Goal: Information Seeking & Learning: Learn about a topic

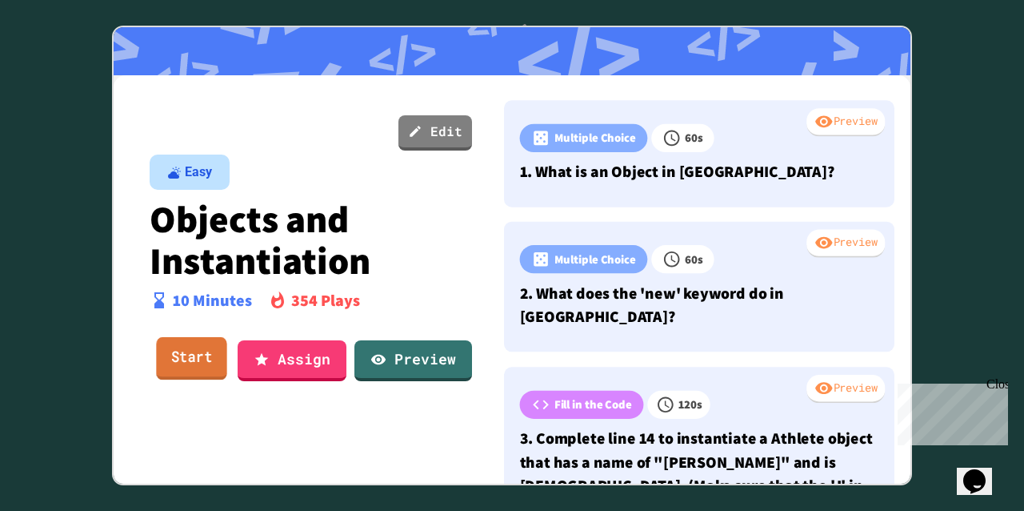
click at [198, 354] on link "Start" at bounding box center [191, 358] width 70 height 43
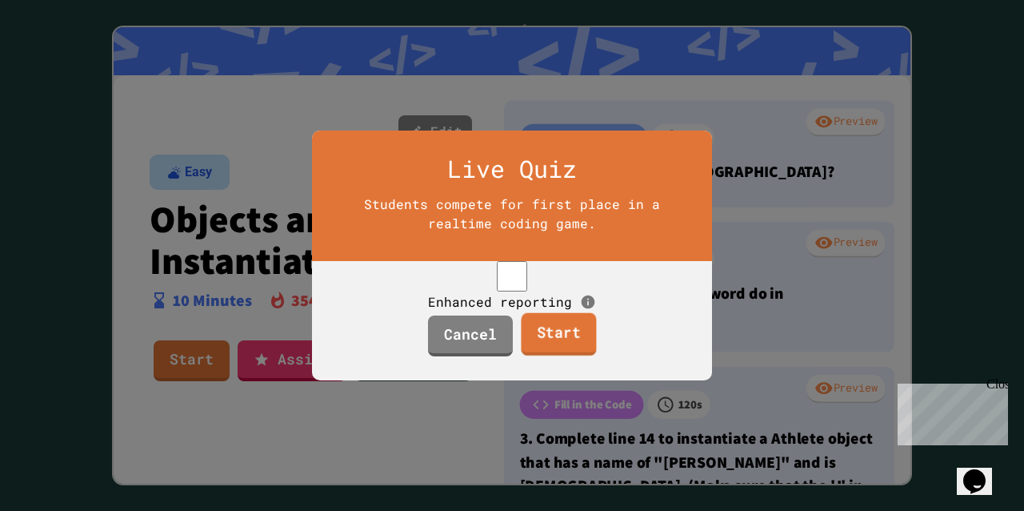
click at [543, 345] on link "Start" at bounding box center [558, 334] width 75 height 43
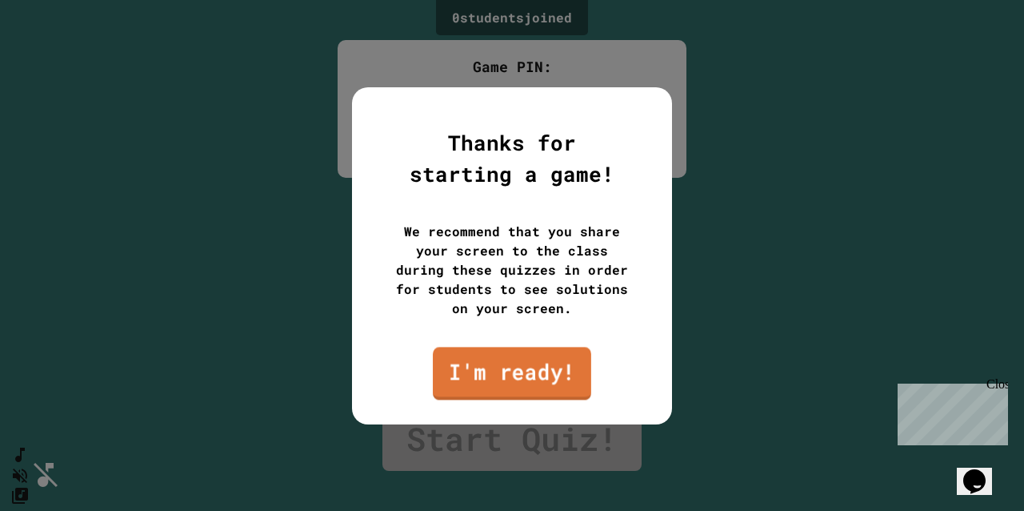
click at [532, 374] on link "I'm ready!" at bounding box center [512, 372] width 158 height 53
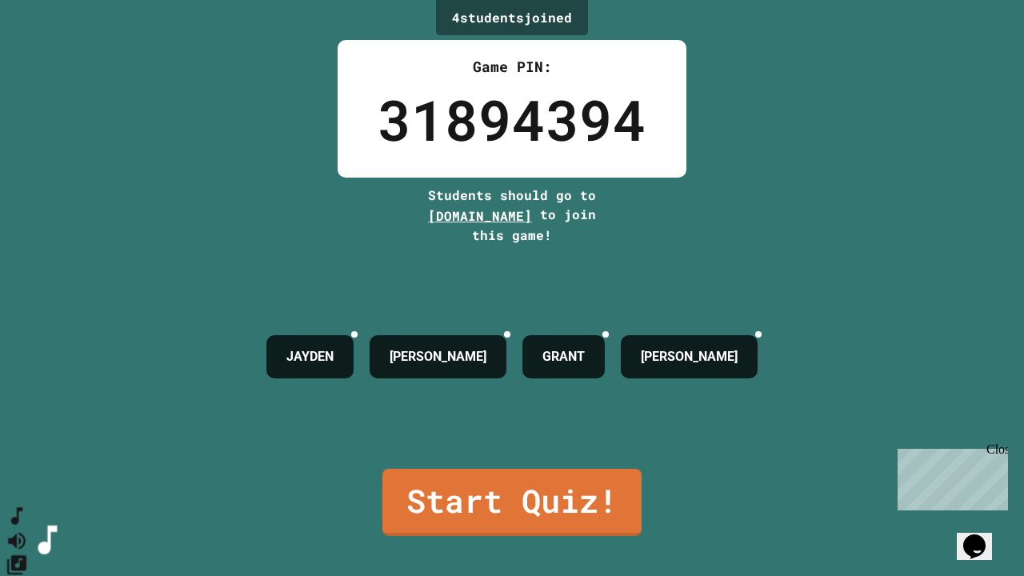
click at [29, 510] on icon "SpeedDial basic example" at bounding box center [17, 516] width 23 height 23
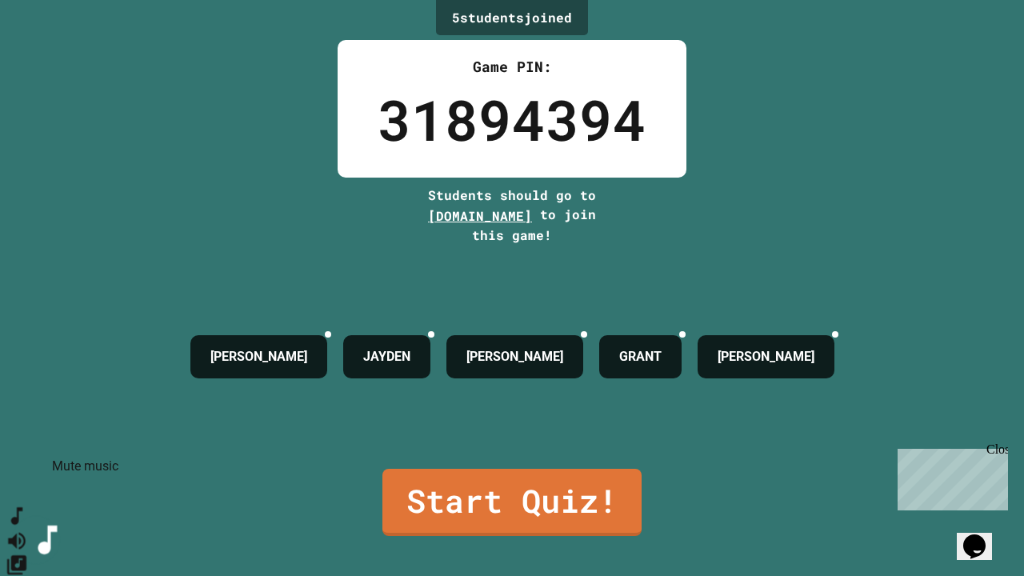
click at [26, 510] on icon "Mute music" at bounding box center [17, 540] width 18 height 17
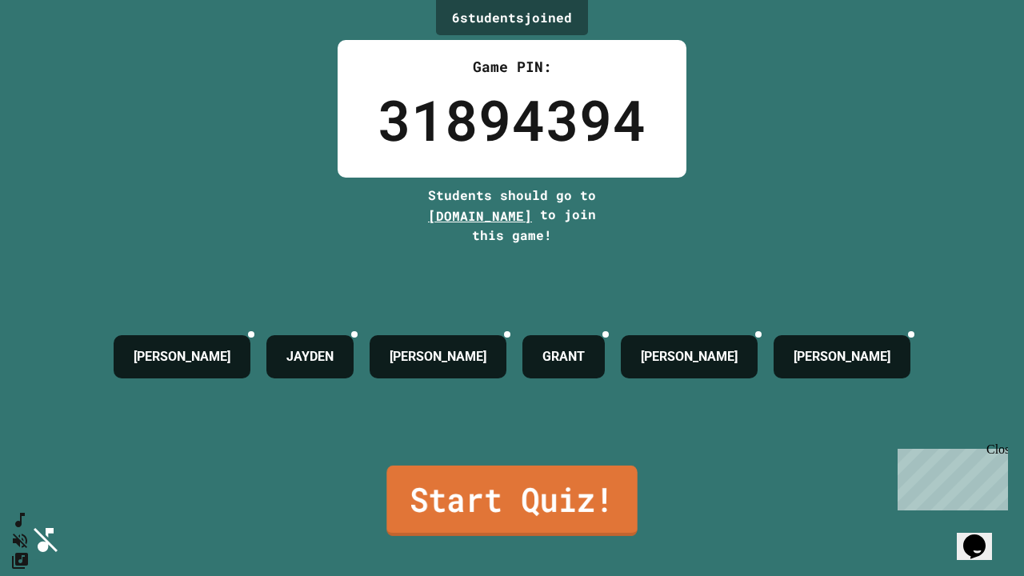
click at [466, 491] on link "Start Quiz!" at bounding box center [511, 501] width 250 height 70
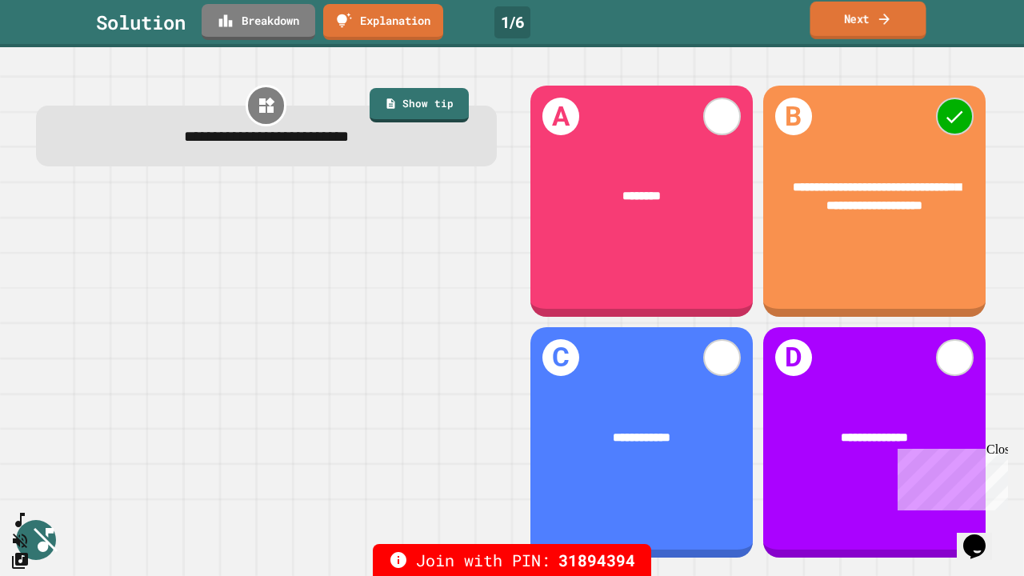
click at [886, 22] on icon at bounding box center [884, 18] width 15 height 17
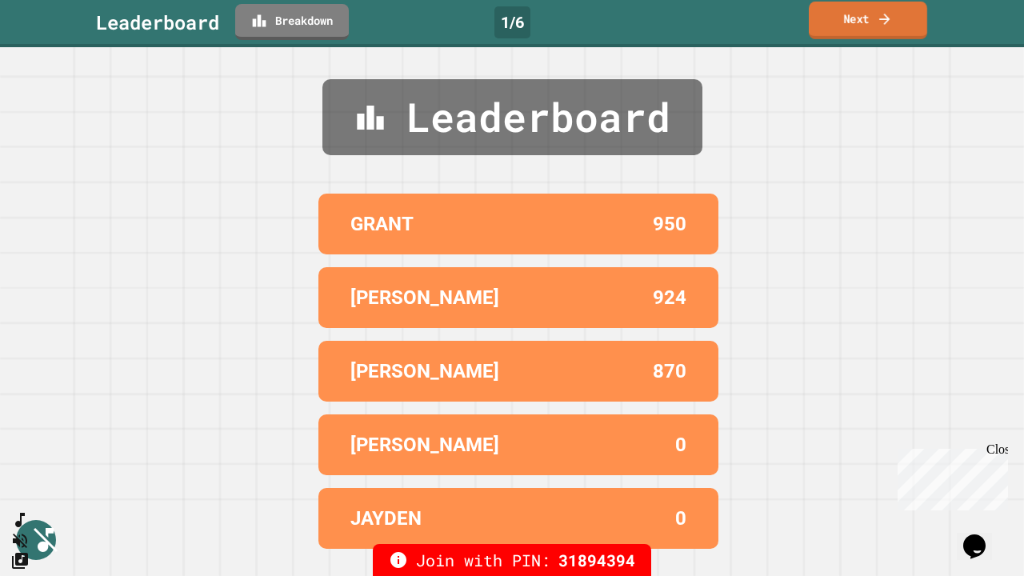
click at [847, 31] on link "Next" at bounding box center [868, 21] width 118 height 38
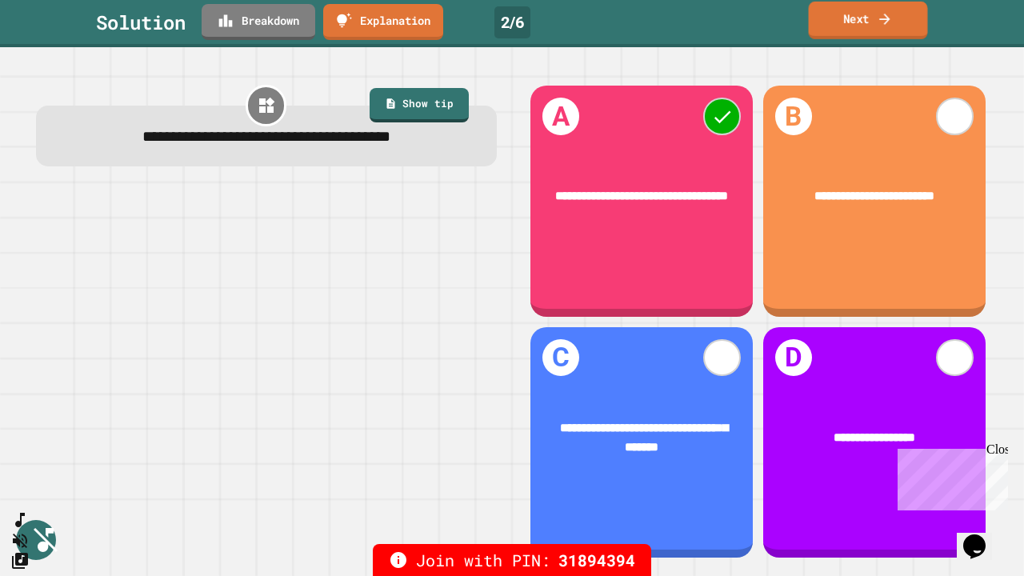
click at [883, 17] on icon at bounding box center [885, 18] width 16 height 17
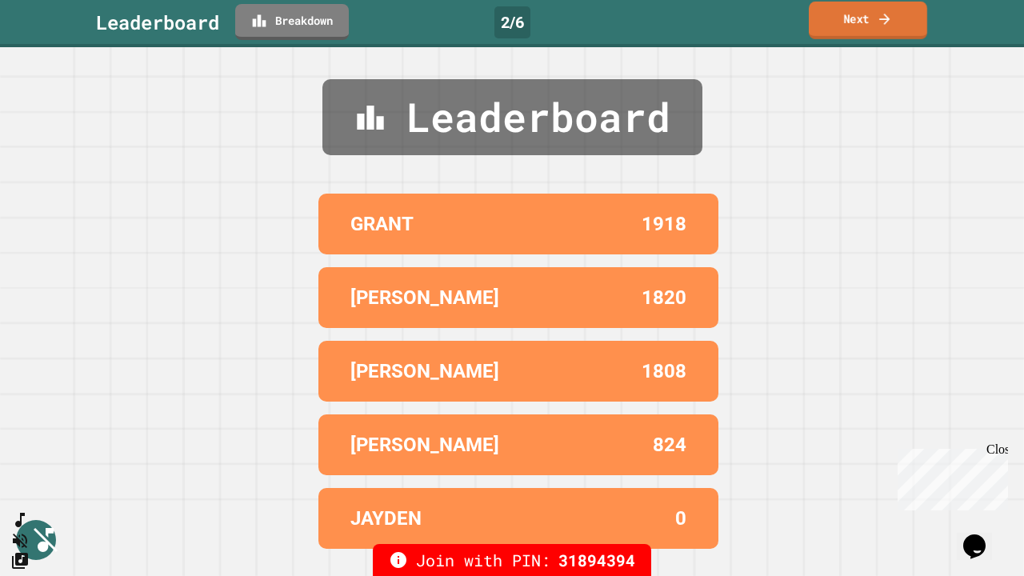
click at [851, 27] on link "Next" at bounding box center [868, 21] width 118 height 38
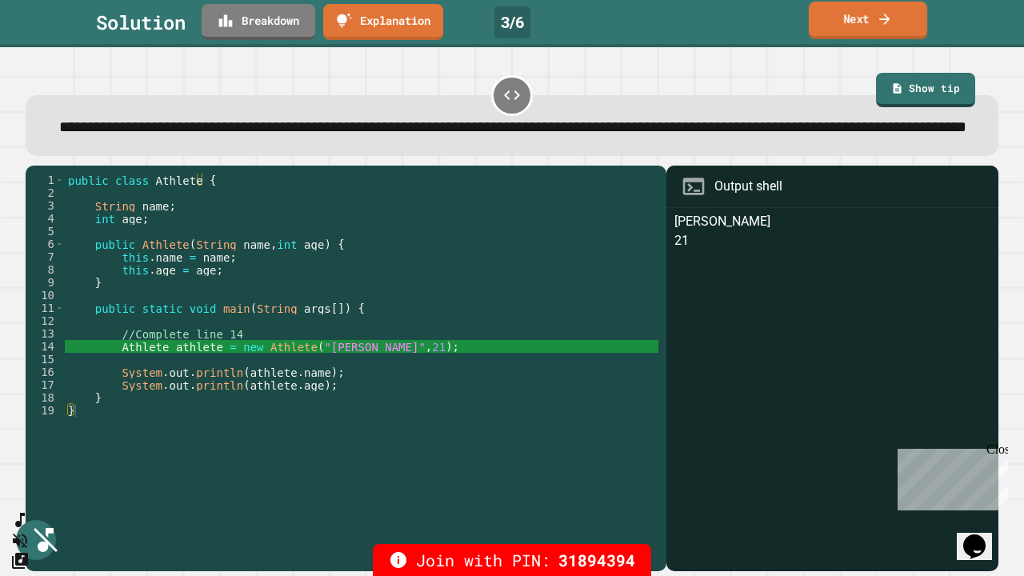
click at [850, 26] on link "Next" at bounding box center [868, 21] width 118 height 38
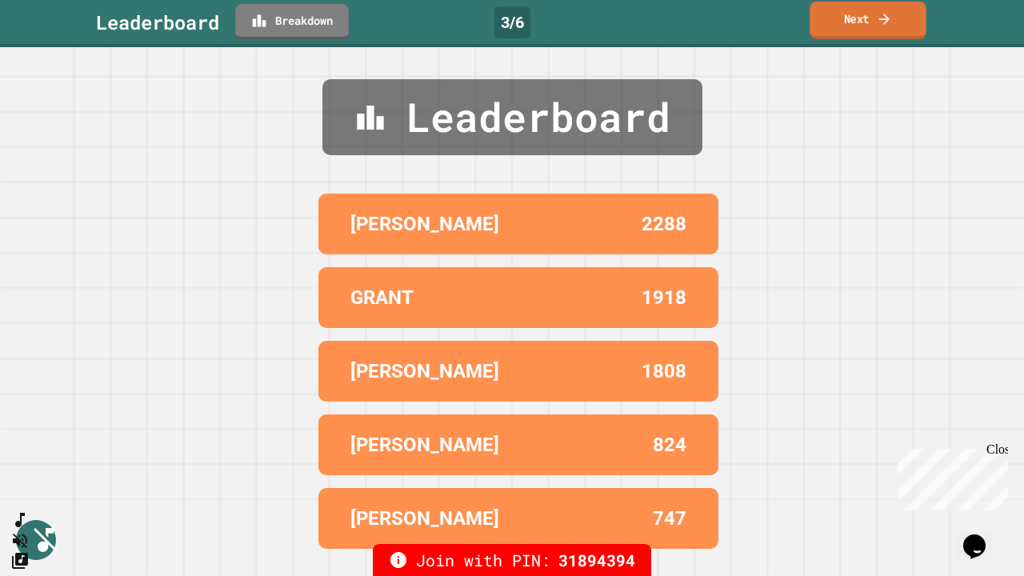
click at [874, 27] on link "Next" at bounding box center [868, 21] width 116 height 38
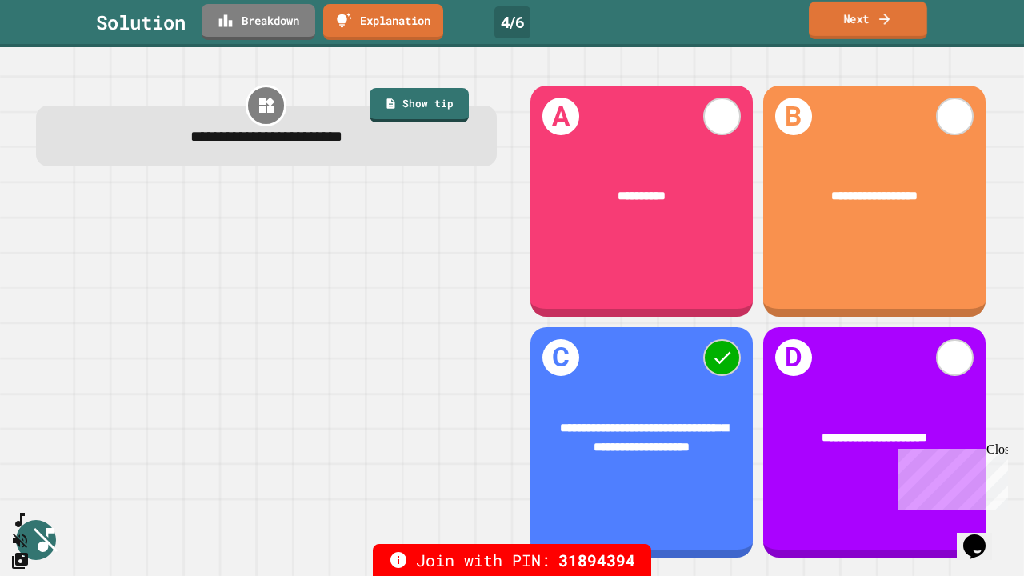
click at [853, 28] on link "Next" at bounding box center [868, 21] width 118 height 38
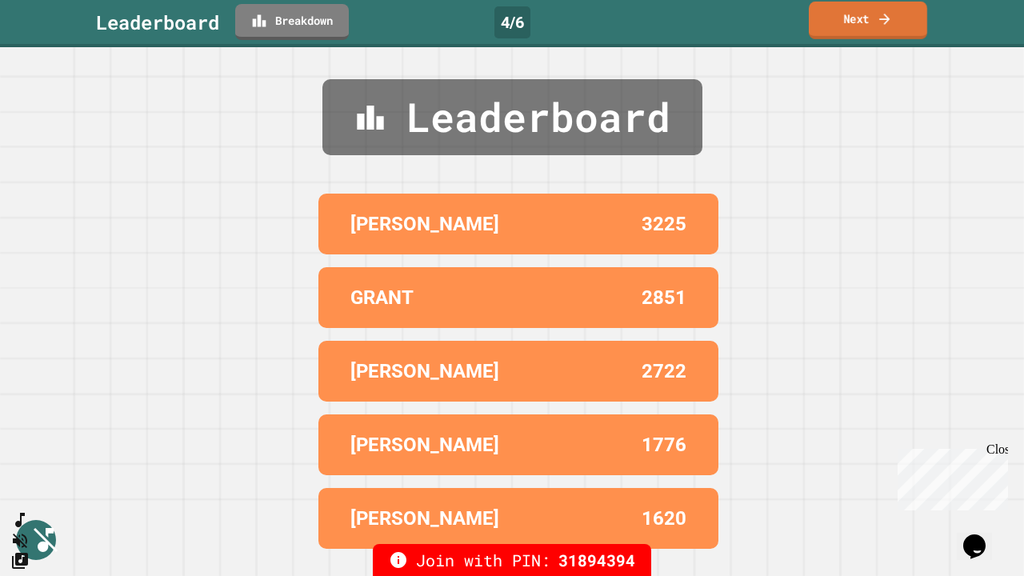
click at [851, 27] on link "Next" at bounding box center [868, 21] width 118 height 38
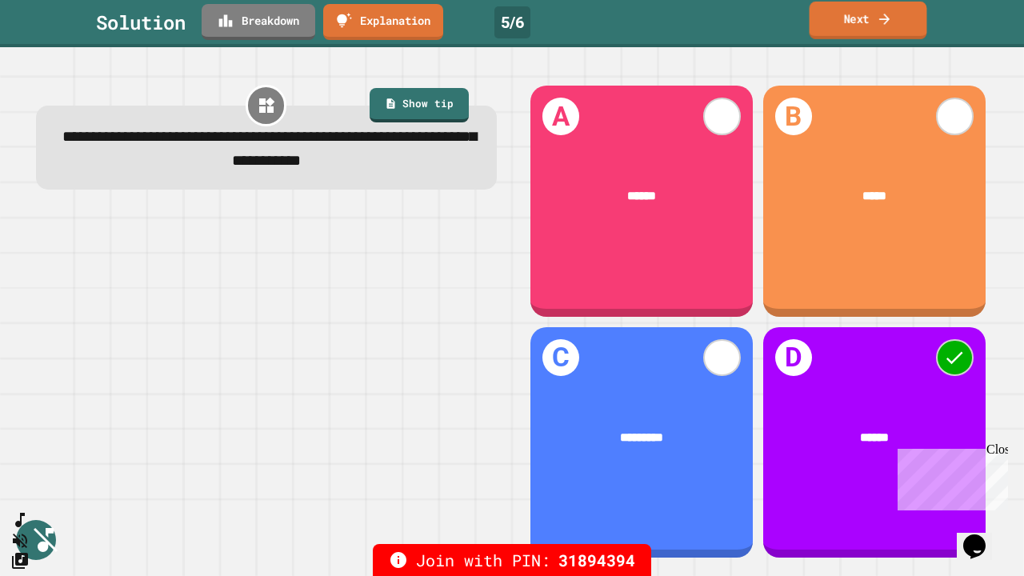
click at [839, 12] on link "Next" at bounding box center [869, 21] width 118 height 38
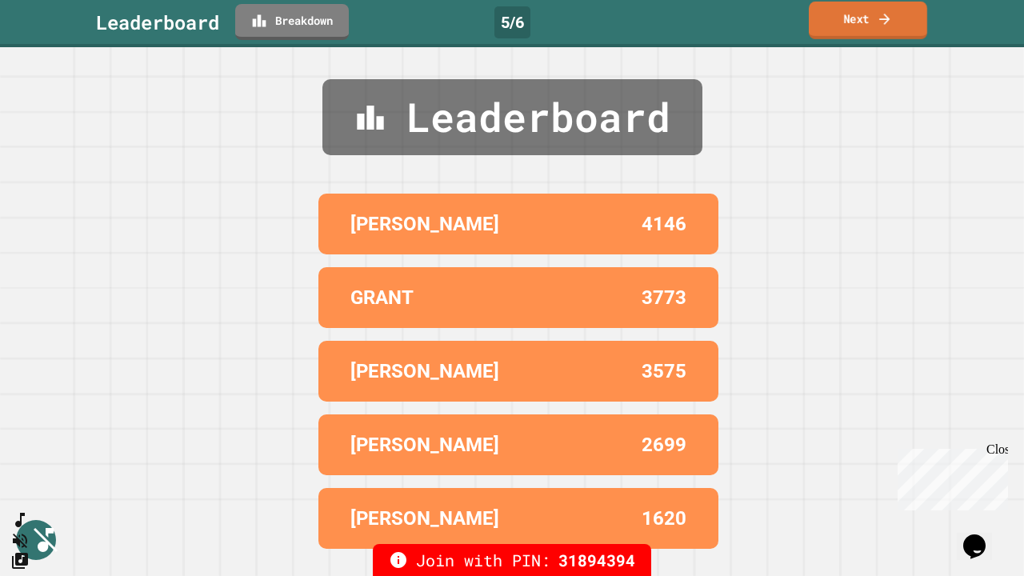
click at [849, 12] on link "Next" at bounding box center [868, 21] width 118 height 38
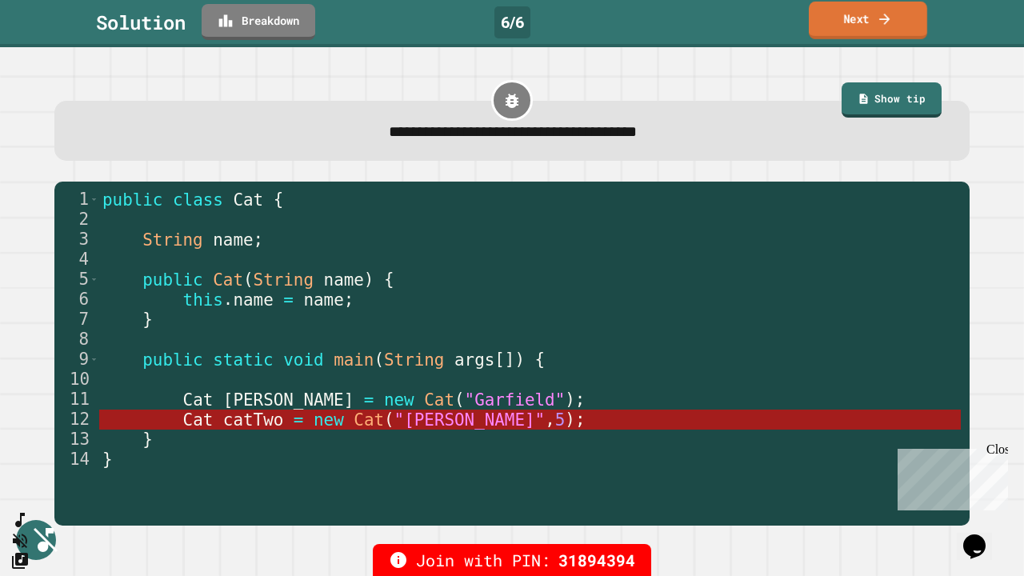
click at [839, 19] on link "Next" at bounding box center [868, 21] width 118 height 38
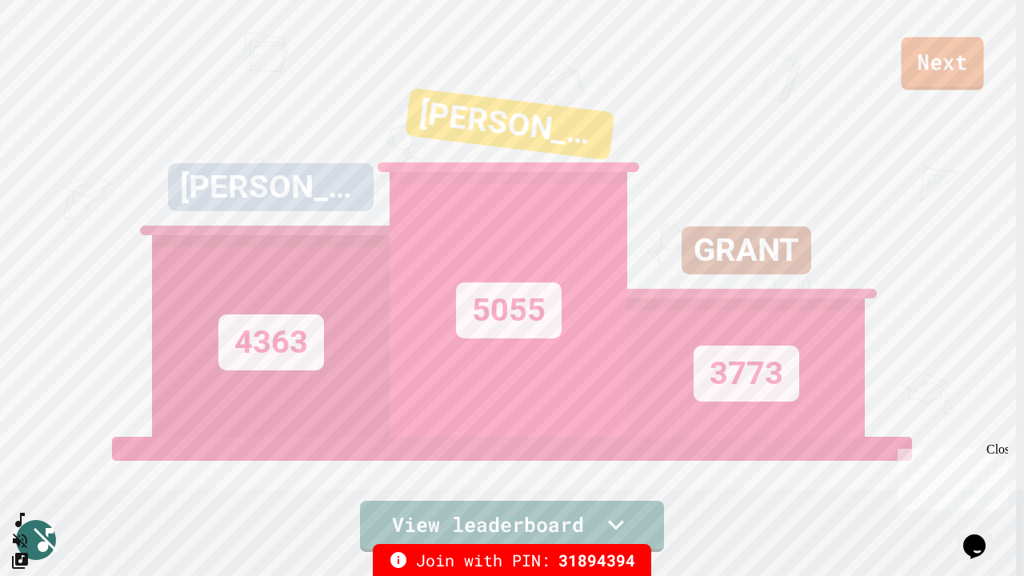
click at [967, 75] on link "Next" at bounding box center [943, 63] width 82 height 53
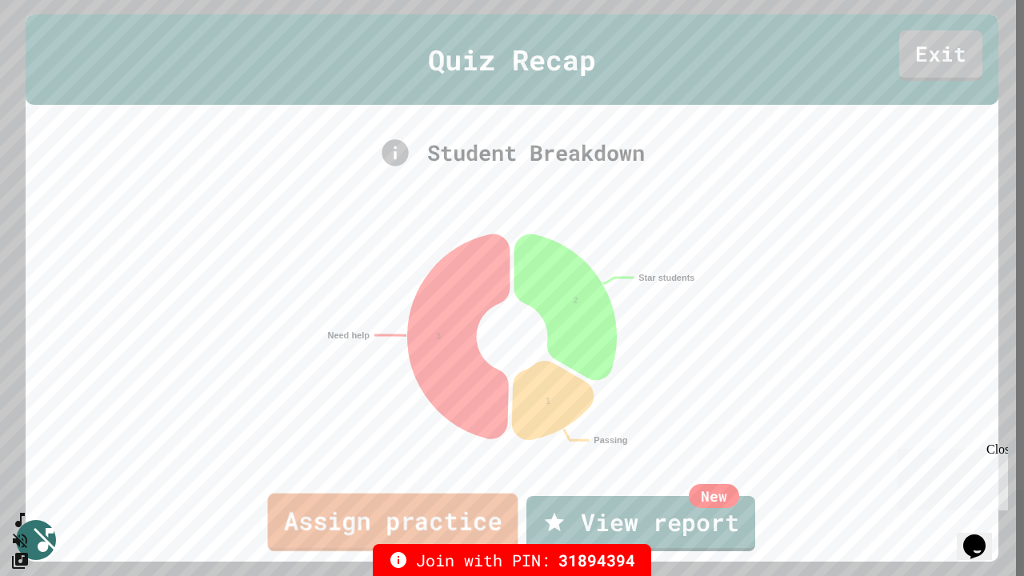
click at [451, 510] on link "Assign practice" at bounding box center [393, 523] width 250 height 58
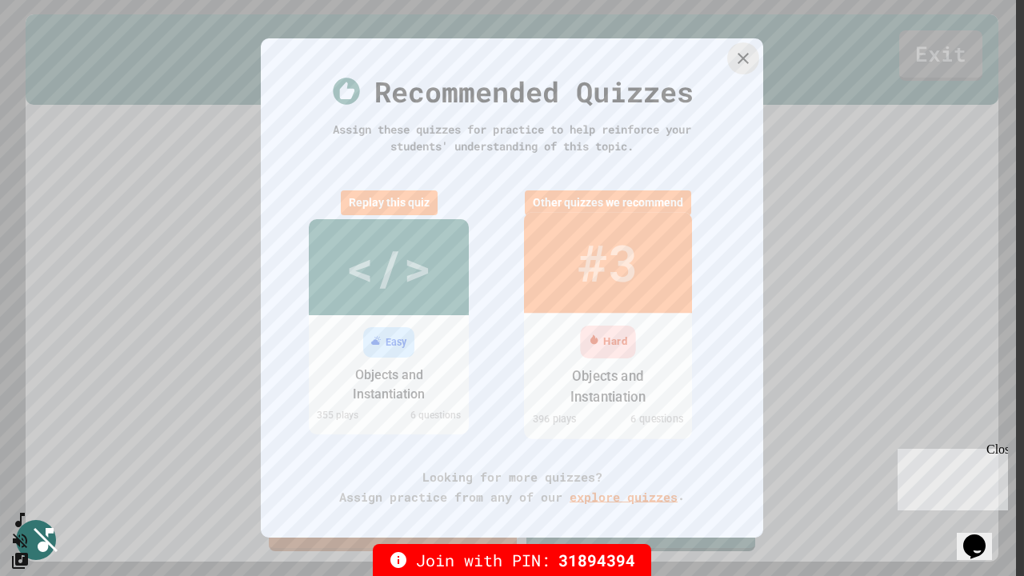
click at [613, 300] on div "#3" at bounding box center [608, 263] width 61 height 76
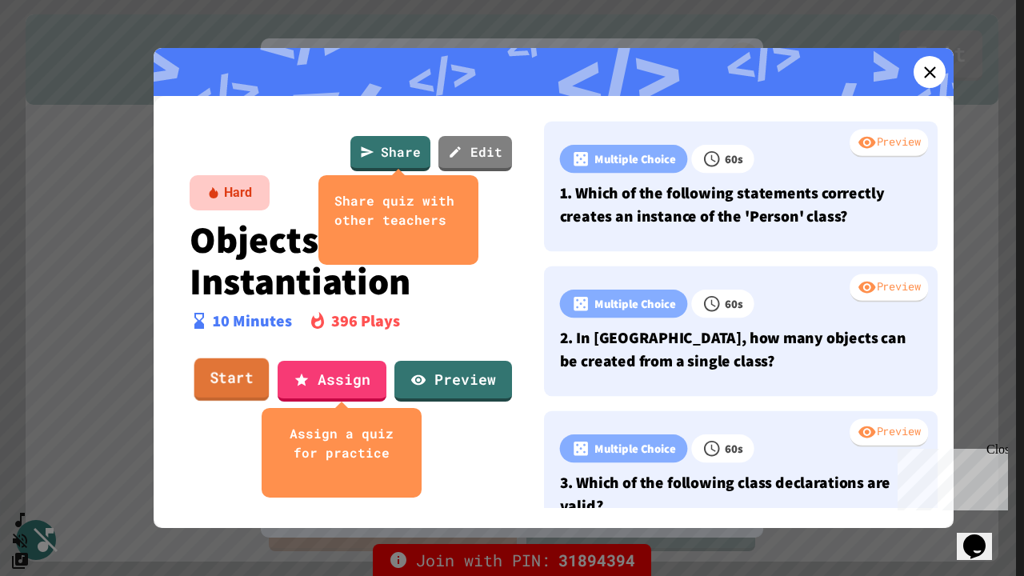
click at [241, 384] on link "Start" at bounding box center [231, 379] width 75 height 43
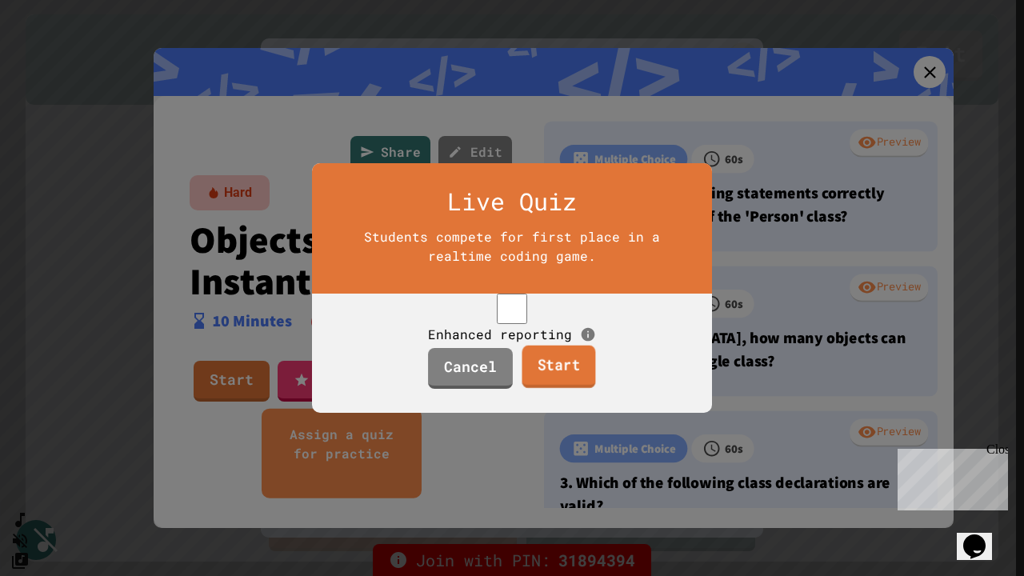
click at [540, 382] on link "Start" at bounding box center [559, 367] width 74 height 43
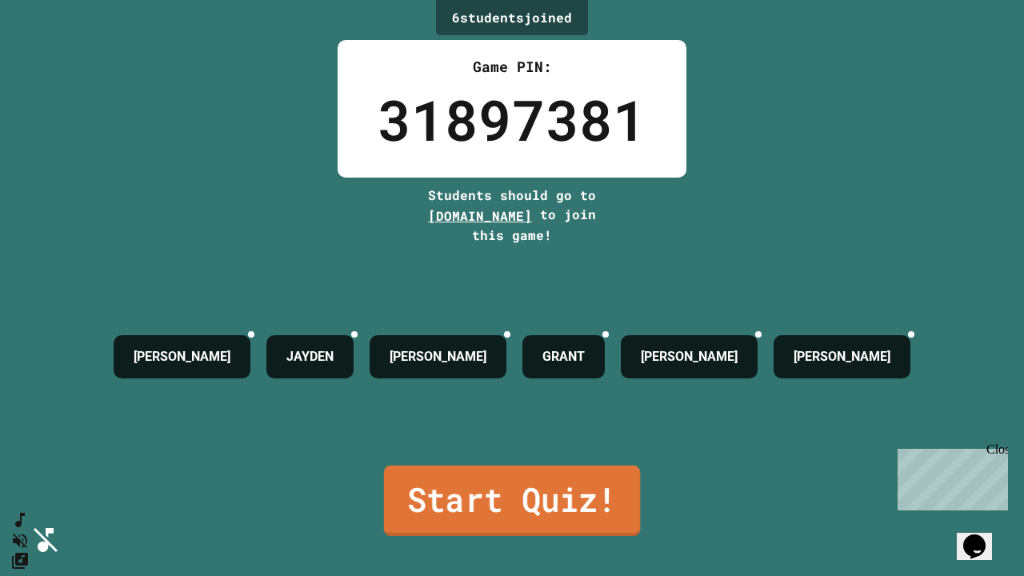
click at [568, 481] on link "Start Quiz!" at bounding box center [512, 501] width 256 height 70
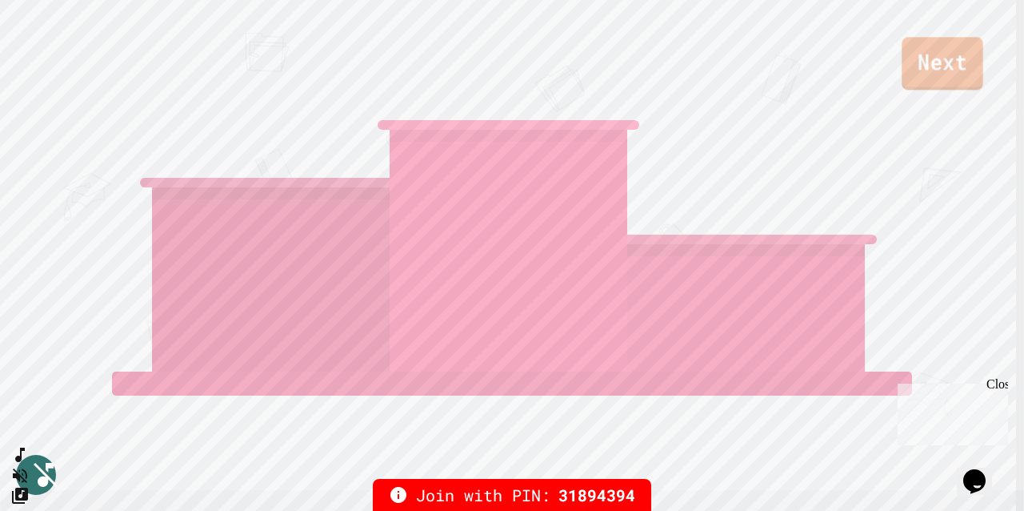
click at [920, 74] on link "Next" at bounding box center [943, 63] width 82 height 53
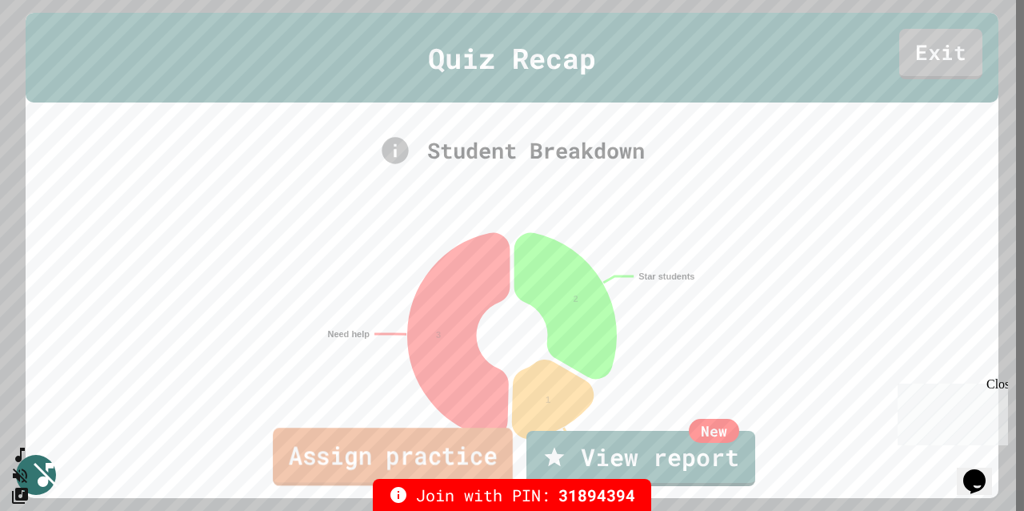
click at [451, 451] on link "Assign practice" at bounding box center [393, 456] width 240 height 58
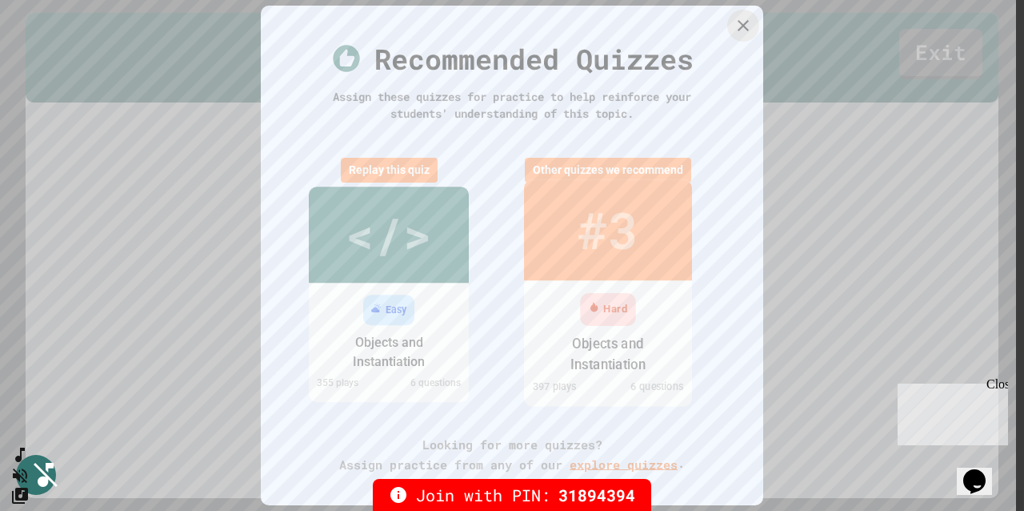
click at [597, 298] on div "Hard" at bounding box center [608, 309] width 55 height 33
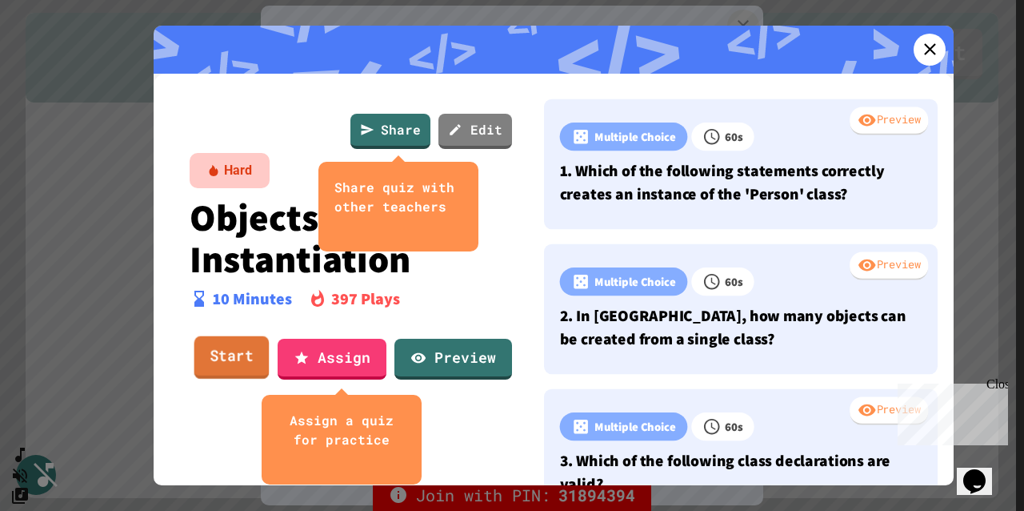
click at [233, 364] on link "Start" at bounding box center [231, 357] width 75 height 43
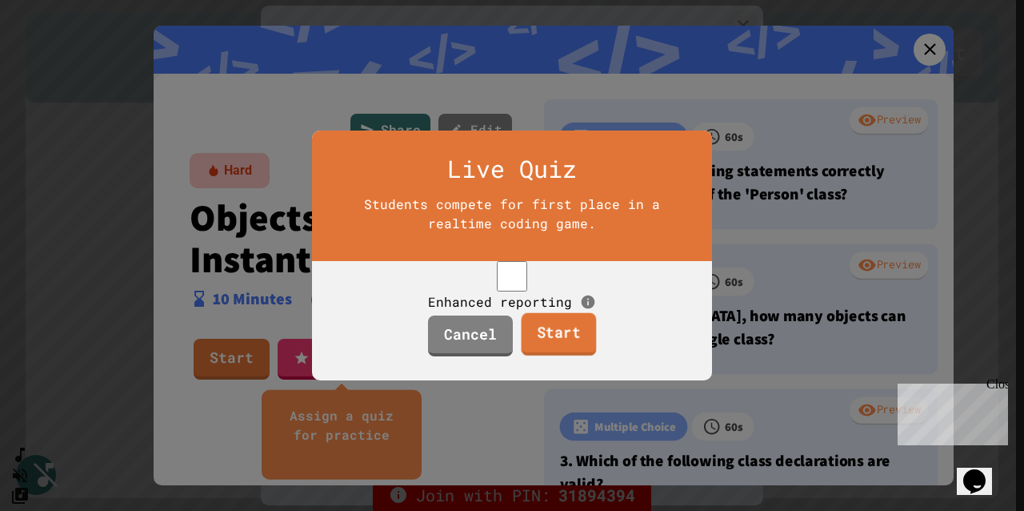
click at [539, 349] on link "Start" at bounding box center [558, 334] width 75 height 43
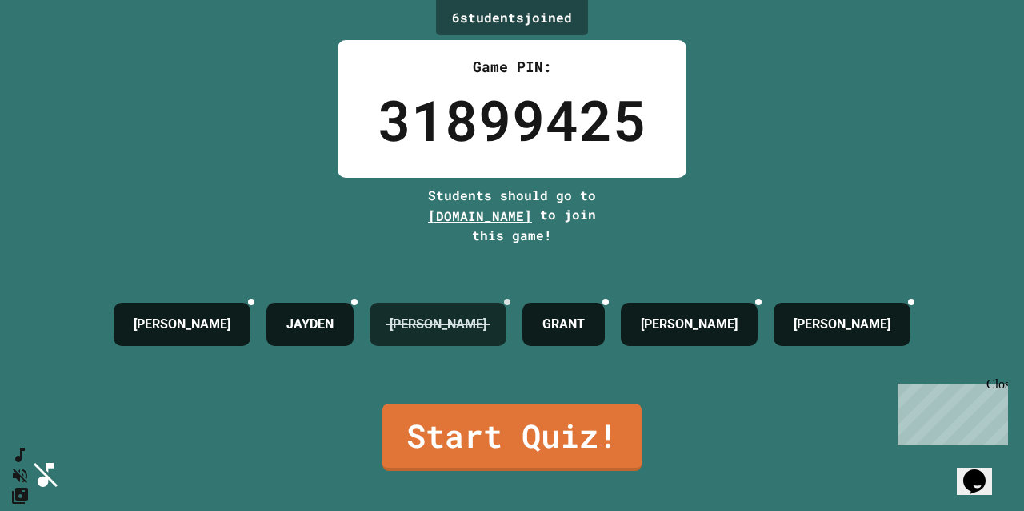
click at [507, 302] on icon at bounding box center [507, 302] width 0 height 0
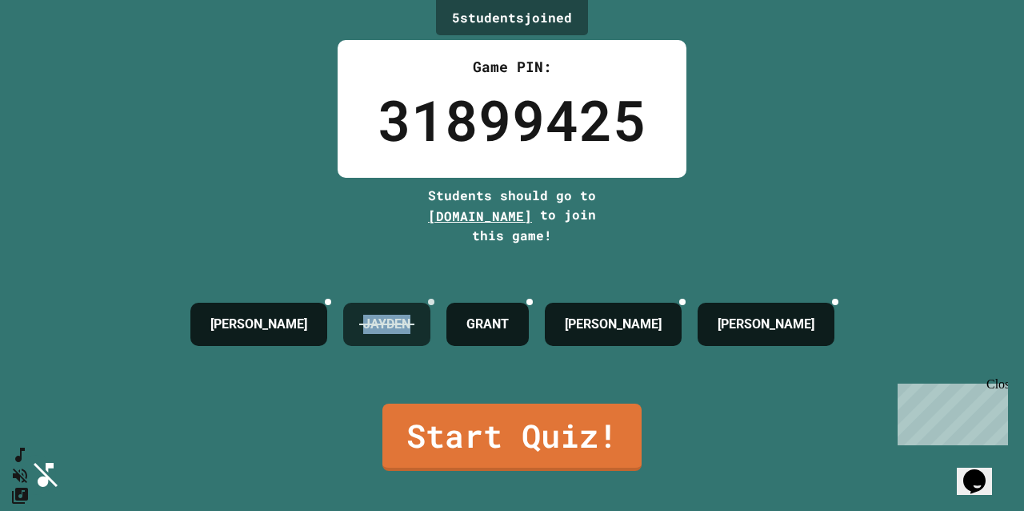
click at [430, 302] on div "JAYDEN" at bounding box center [386, 323] width 87 height 43
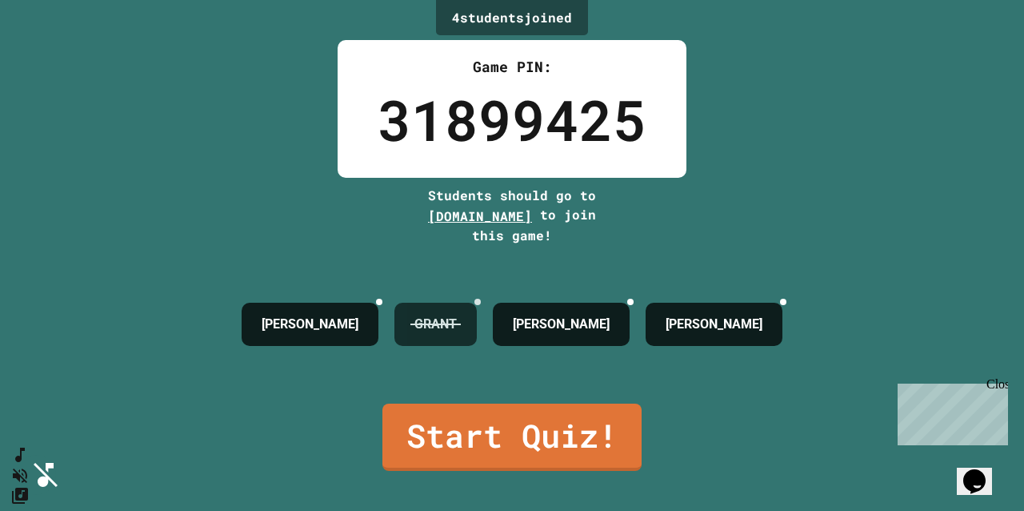
click at [379, 302] on icon at bounding box center [379, 302] width 0 height 0
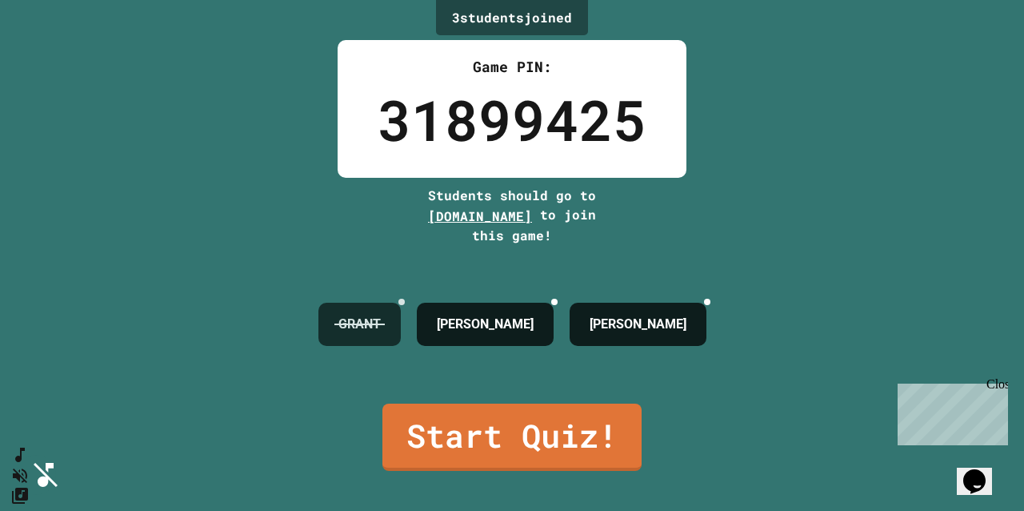
click at [402, 302] on icon at bounding box center [402, 302] width 0 height 0
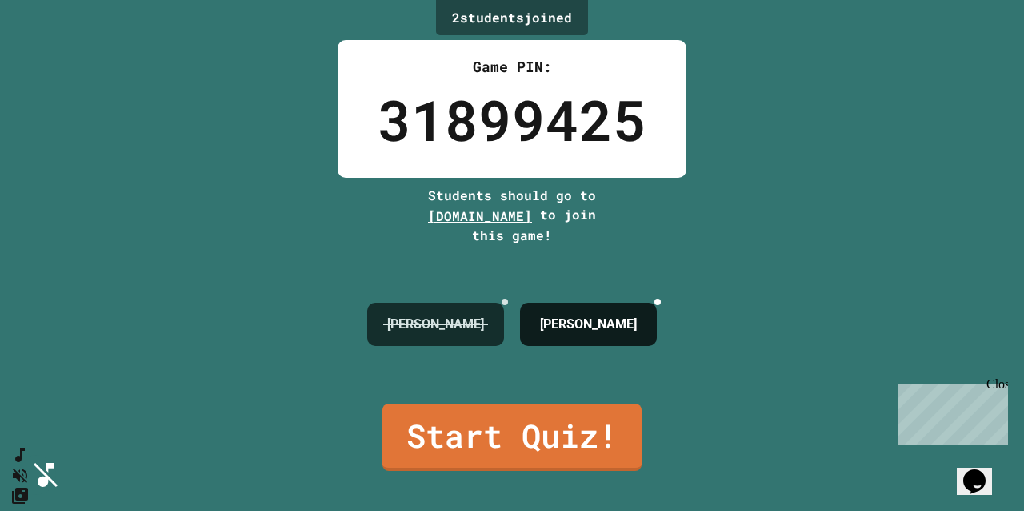
click at [505, 302] on icon at bounding box center [505, 302] width 0 height 0
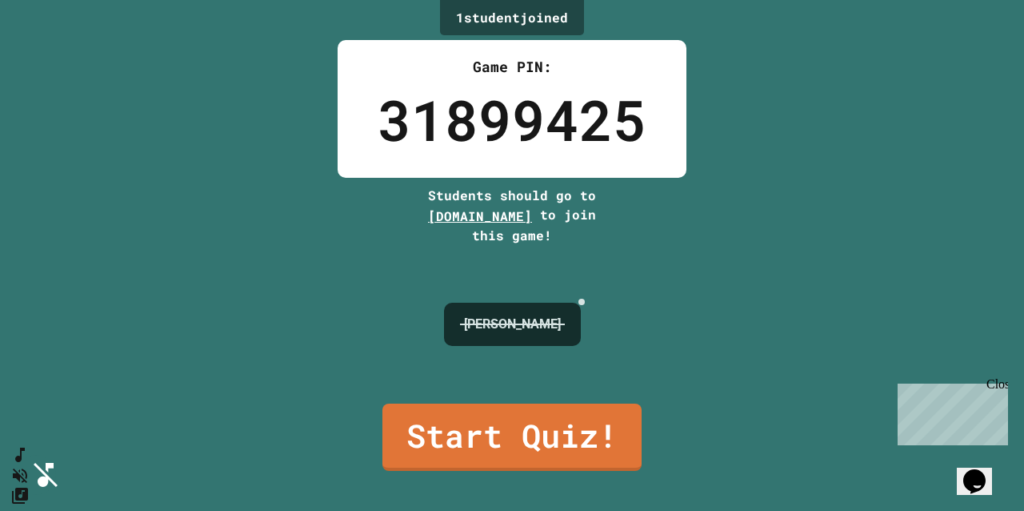
click at [582, 302] on icon at bounding box center [582, 302] width 0 height 0
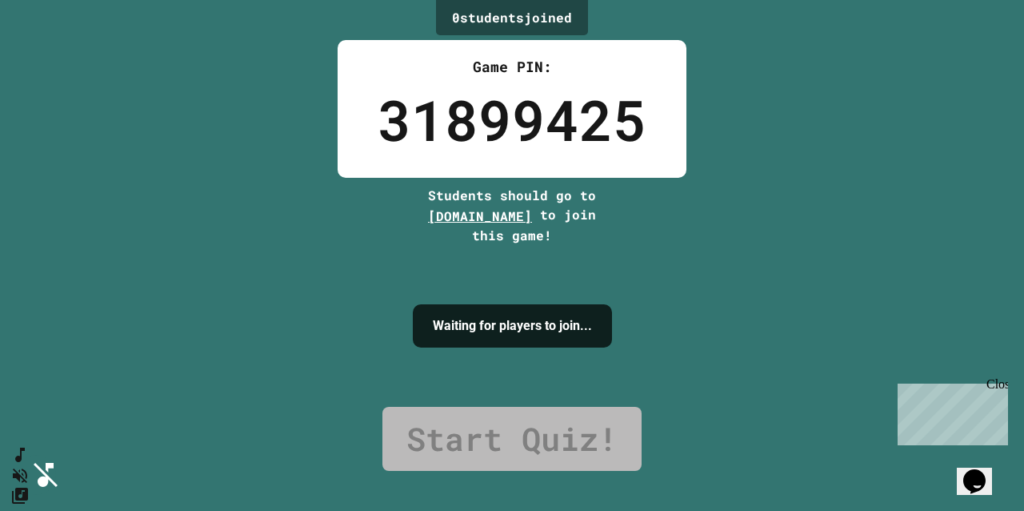
click at [564, 427] on link "Start Quiz!" at bounding box center [511, 438] width 259 height 64
click at [558, 436] on link "Start Quiz!" at bounding box center [511, 438] width 259 height 64
click at [557, 436] on link "Start Quiz!" at bounding box center [511, 438] width 259 height 64
click at [474, 436] on link "Start Quiz!" at bounding box center [511, 438] width 259 height 64
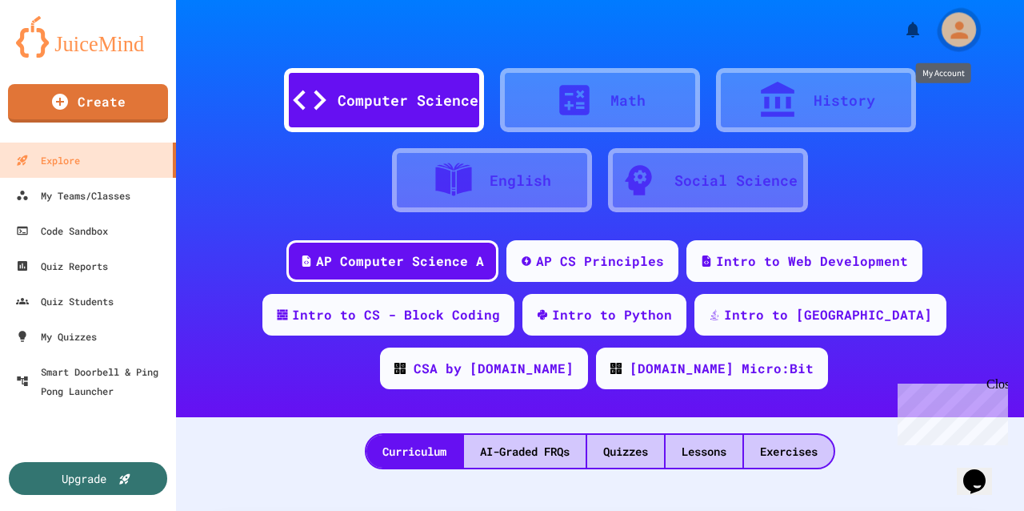
click at [949, 31] on icon "My Account" at bounding box center [959, 30] width 26 height 26
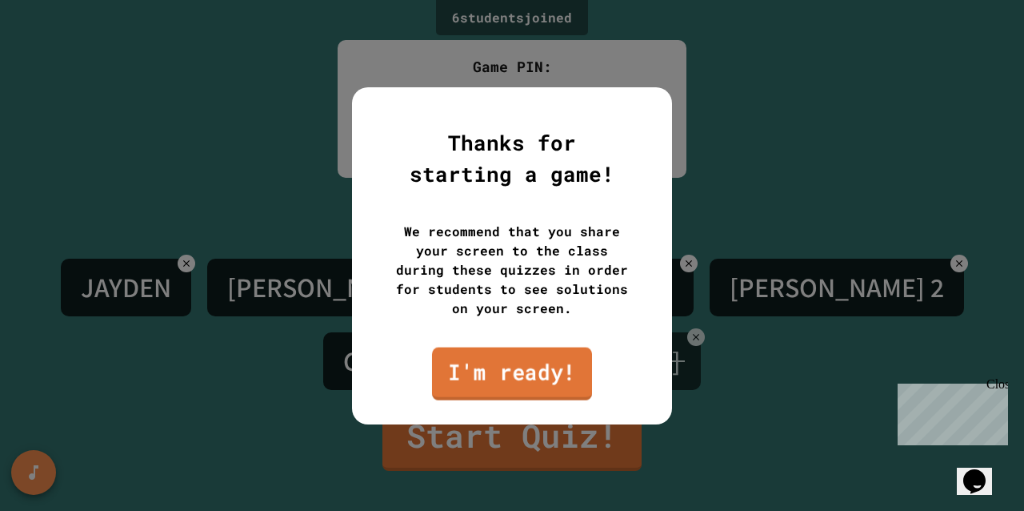
click at [483, 378] on link "I'm ready!" at bounding box center [512, 372] width 160 height 53
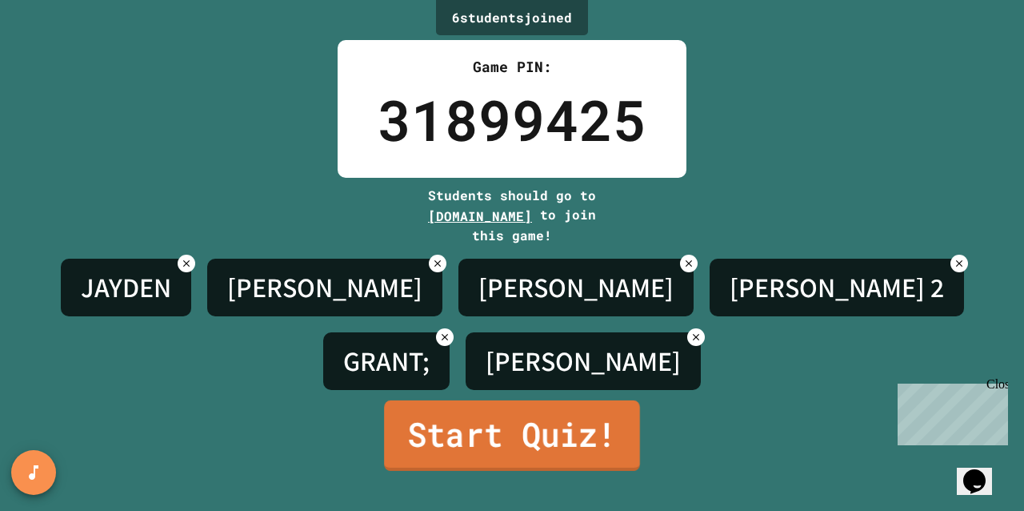
click at [490, 417] on link "Start Quiz!" at bounding box center [512, 435] width 256 height 70
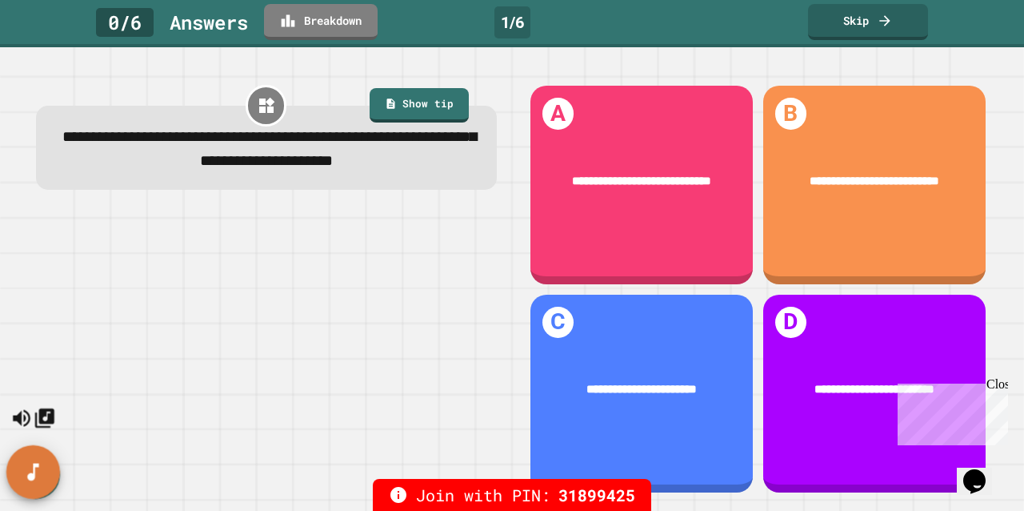
click at [47, 475] on button "SpeedDial basic example" at bounding box center [33, 472] width 54 height 54
click at [43, 480] on icon "SpeedDial basic example" at bounding box center [33, 471] width 23 height 23
click at [34, 406] on icon "Mute music" at bounding box center [21, 417] width 23 height 23
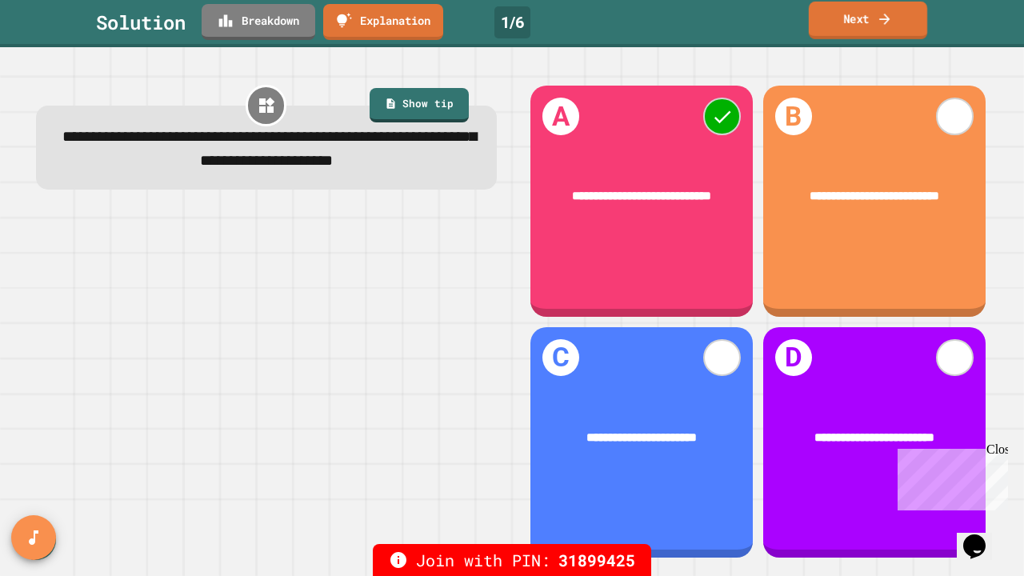
click at [843, 27] on link "Next" at bounding box center [868, 21] width 118 height 38
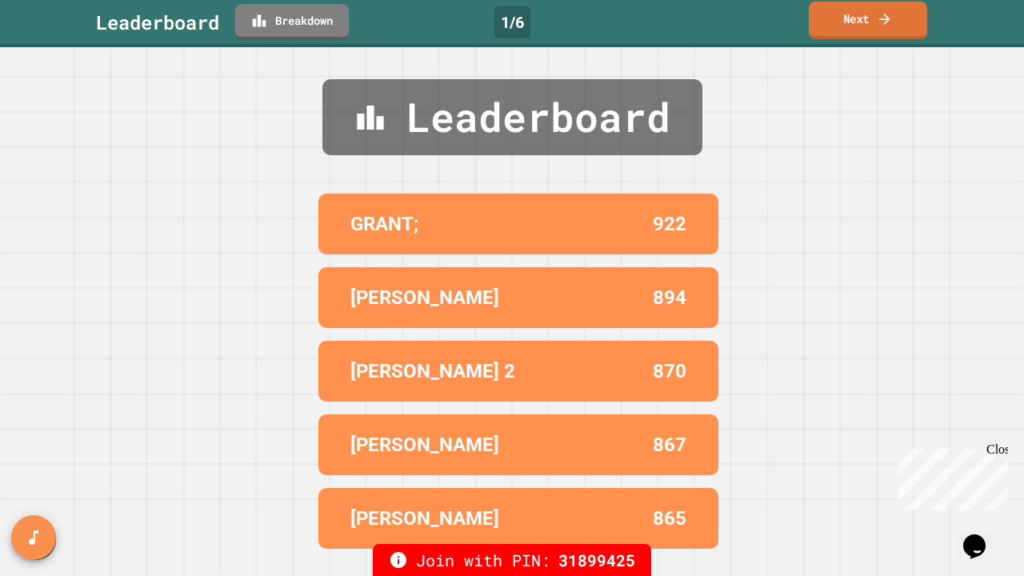
click at [835, 24] on link "Next" at bounding box center [868, 21] width 118 height 38
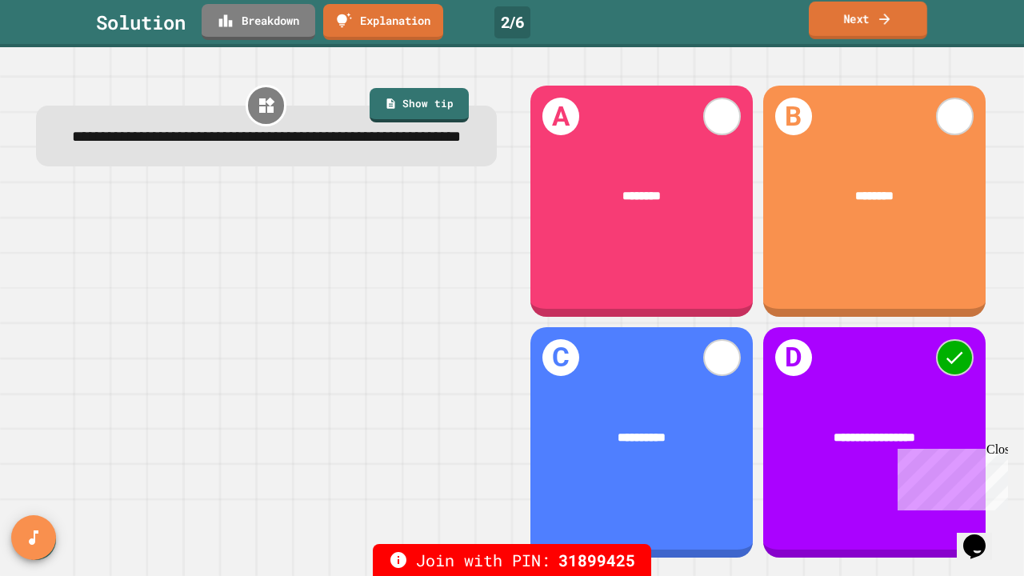
click at [883, 27] on link "Next" at bounding box center [868, 21] width 118 height 38
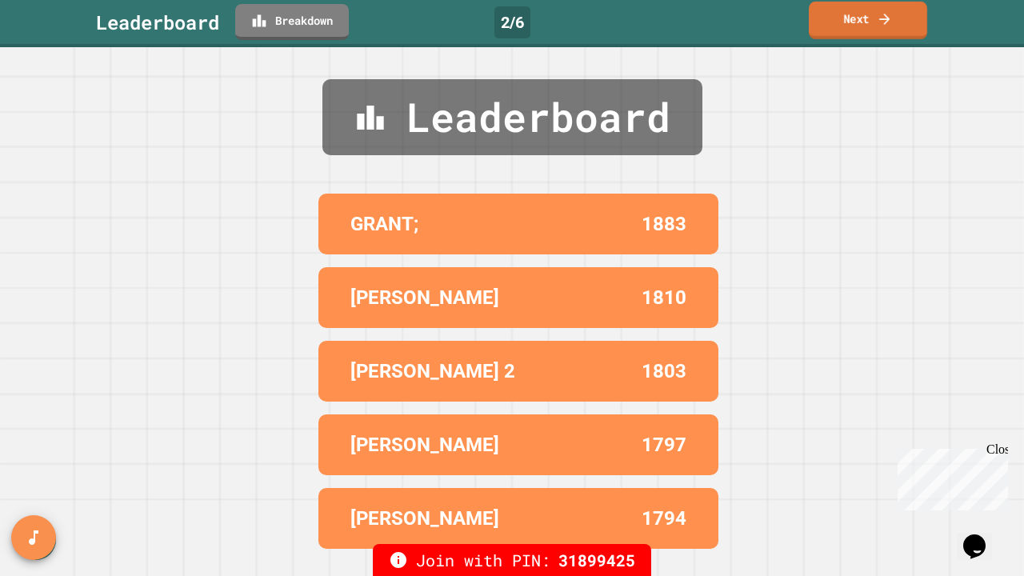
click at [865, 25] on link "Next" at bounding box center [868, 21] width 118 height 38
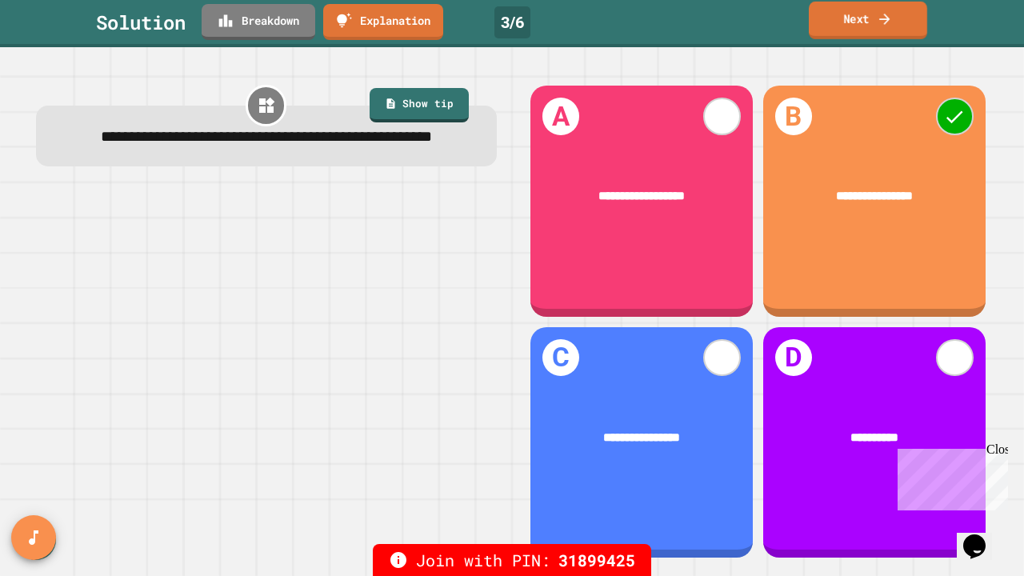
click at [852, 24] on link "Next" at bounding box center [868, 21] width 118 height 38
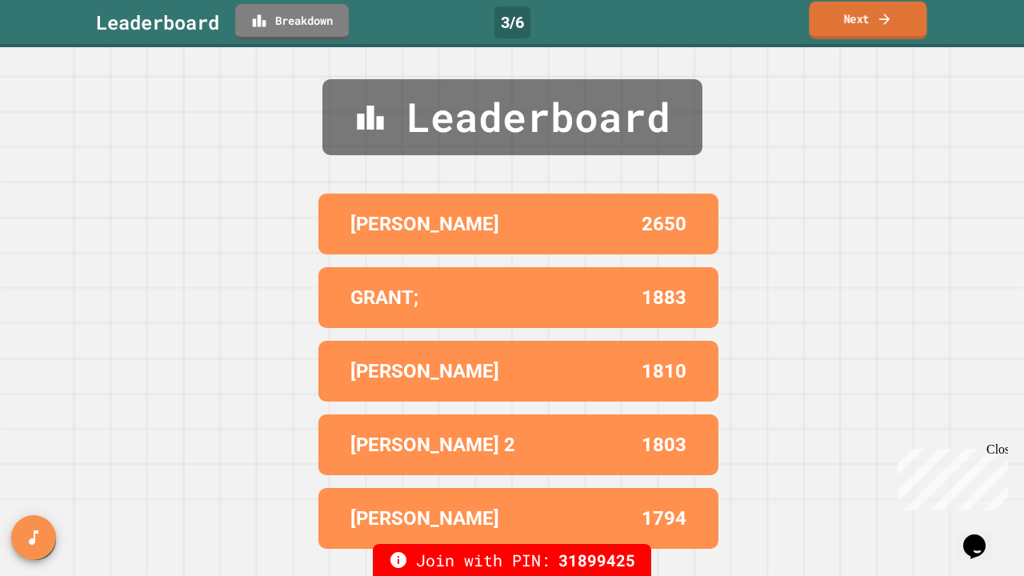
click at [848, 35] on link "Next" at bounding box center [868, 21] width 118 height 38
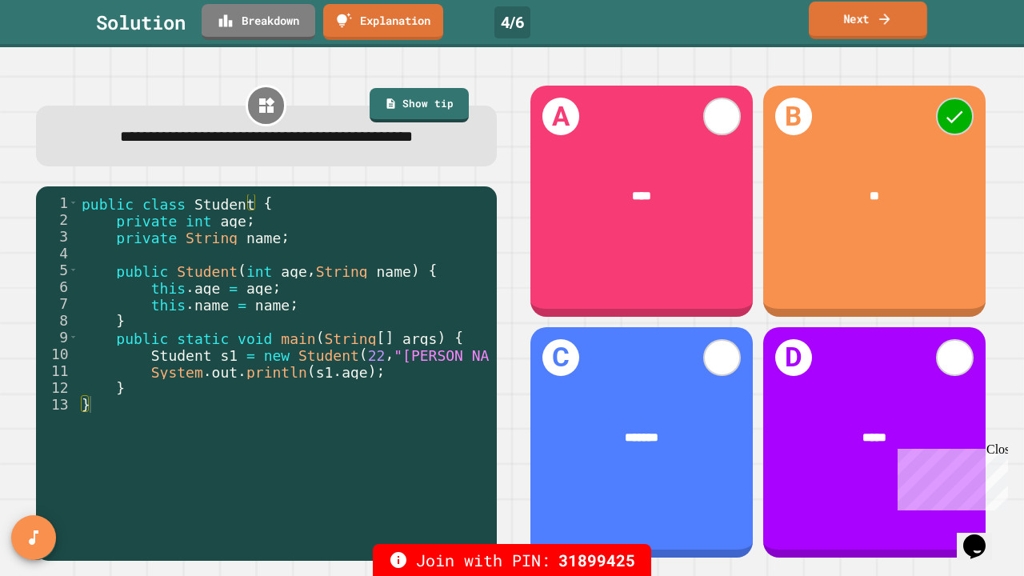
click at [831, 25] on link "Next" at bounding box center [868, 21] width 118 height 38
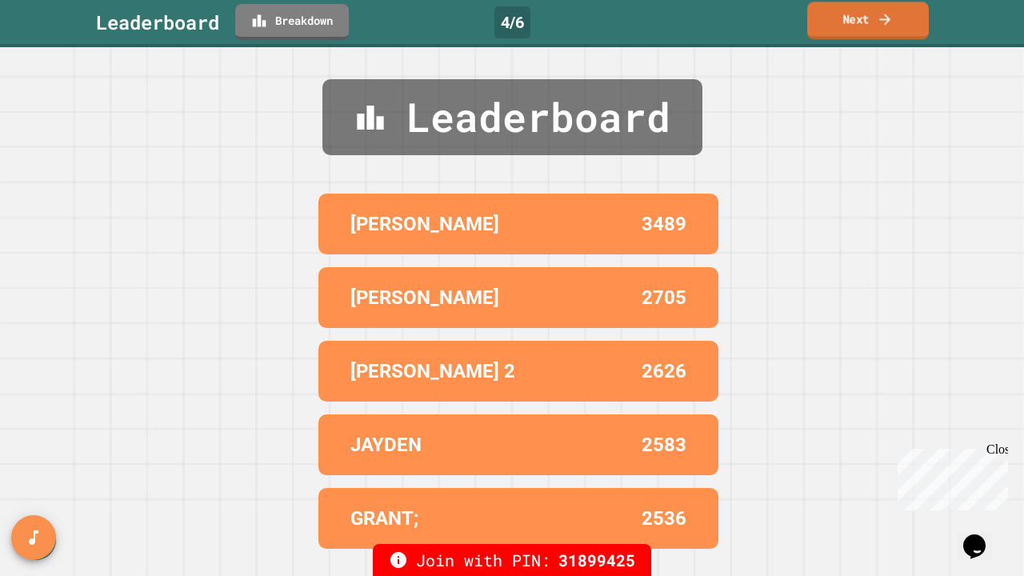
click at [831, 33] on link "Next" at bounding box center [868, 21] width 122 height 38
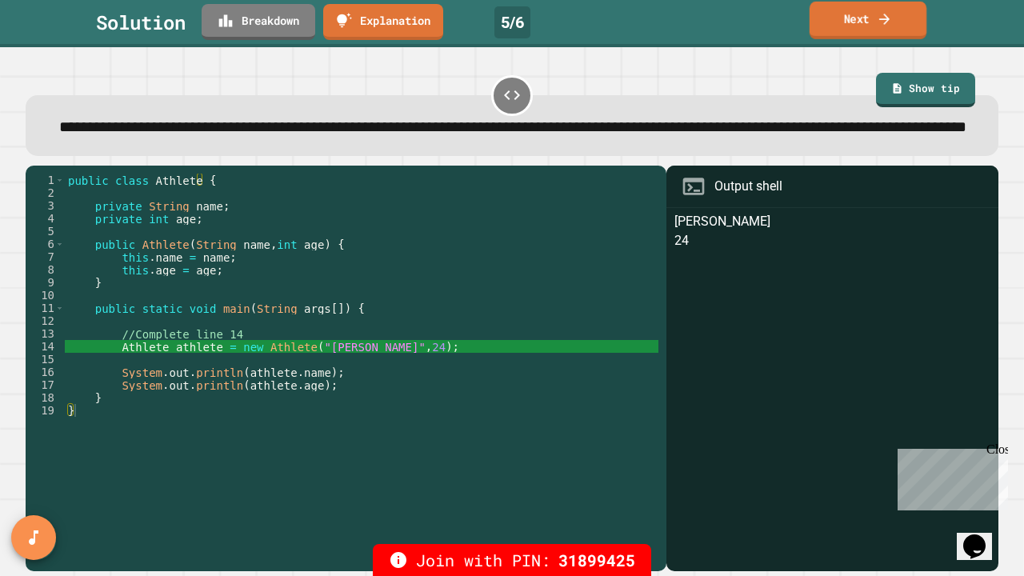
click at [845, 32] on link "Next" at bounding box center [868, 21] width 117 height 38
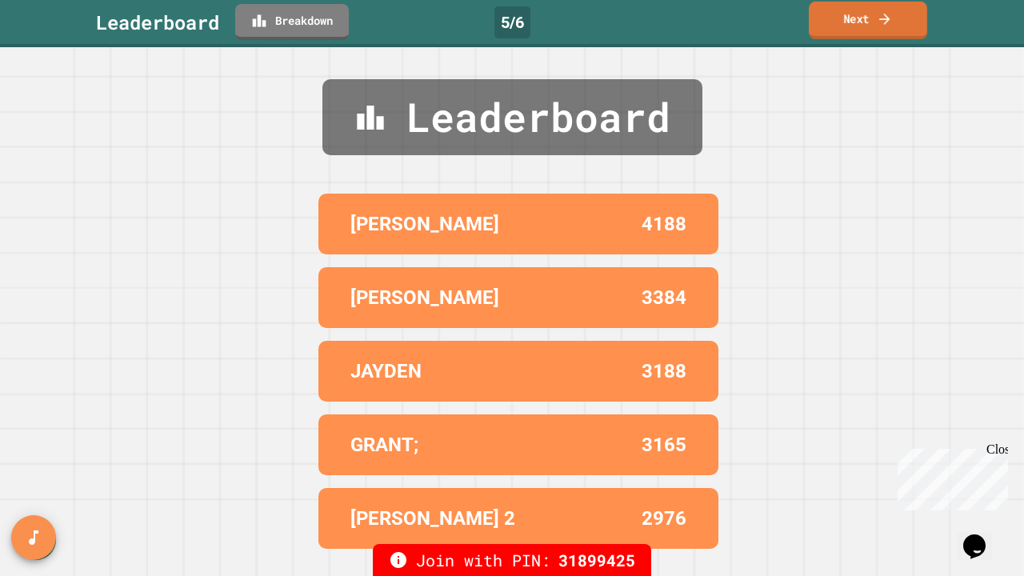
click at [838, 26] on link "Next" at bounding box center [868, 21] width 118 height 38
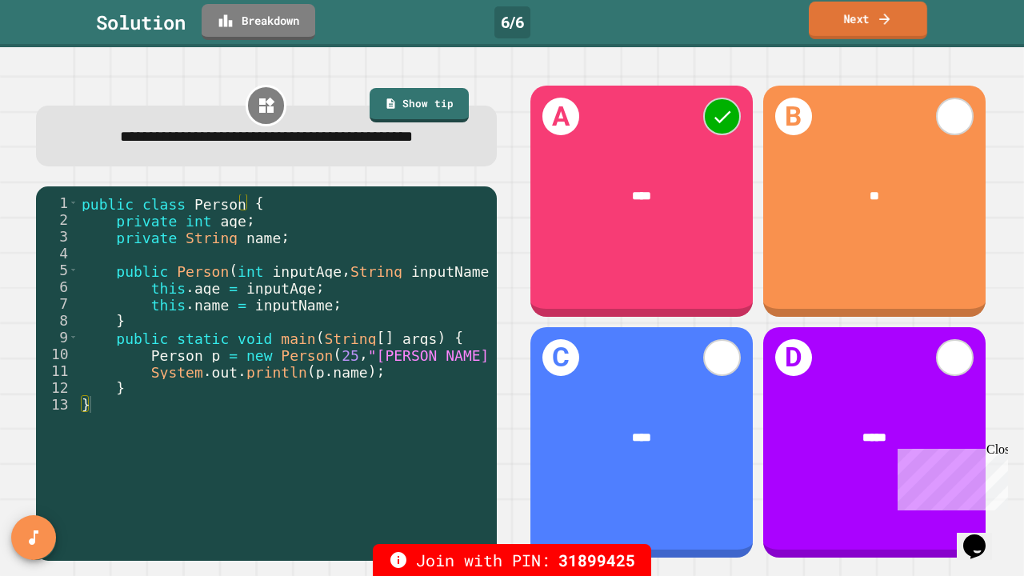
click at [851, 22] on link "Next" at bounding box center [868, 21] width 118 height 38
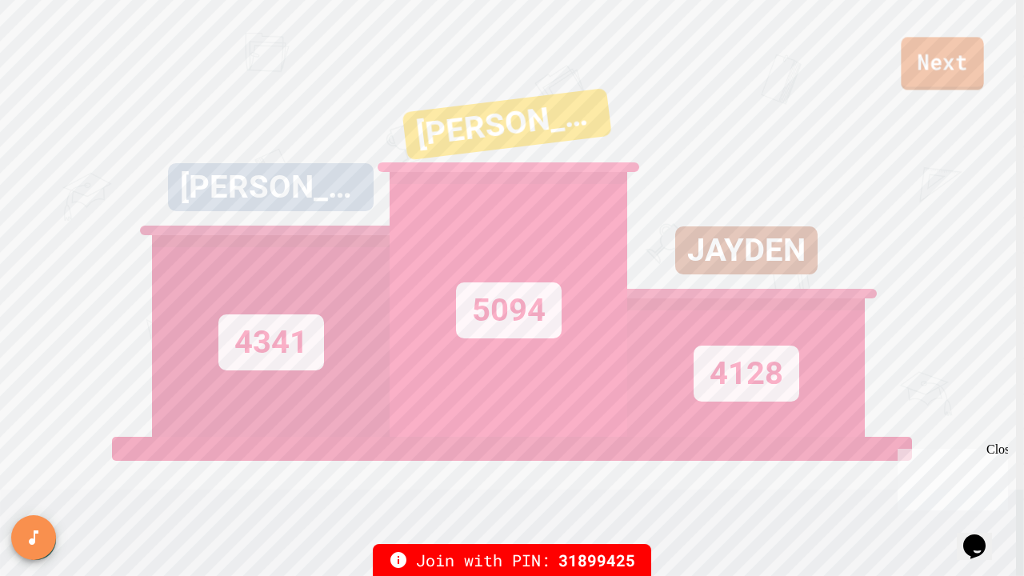
click at [925, 49] on link "Next" at bounding box center [942, 63] width 82 height 53
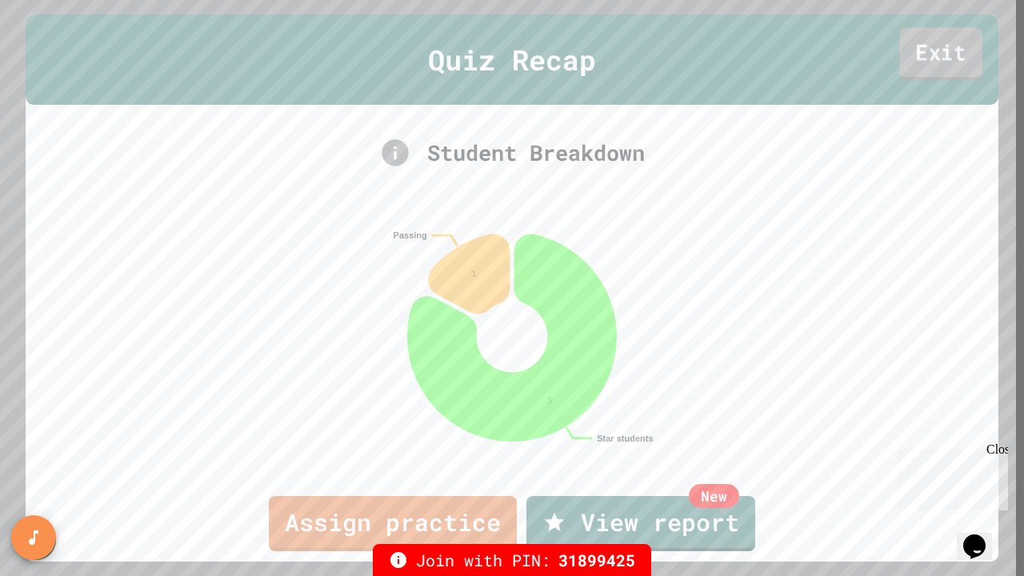
click at [922, 46] on link "Exit" at bounding box center [940, 53] width 82 height 53
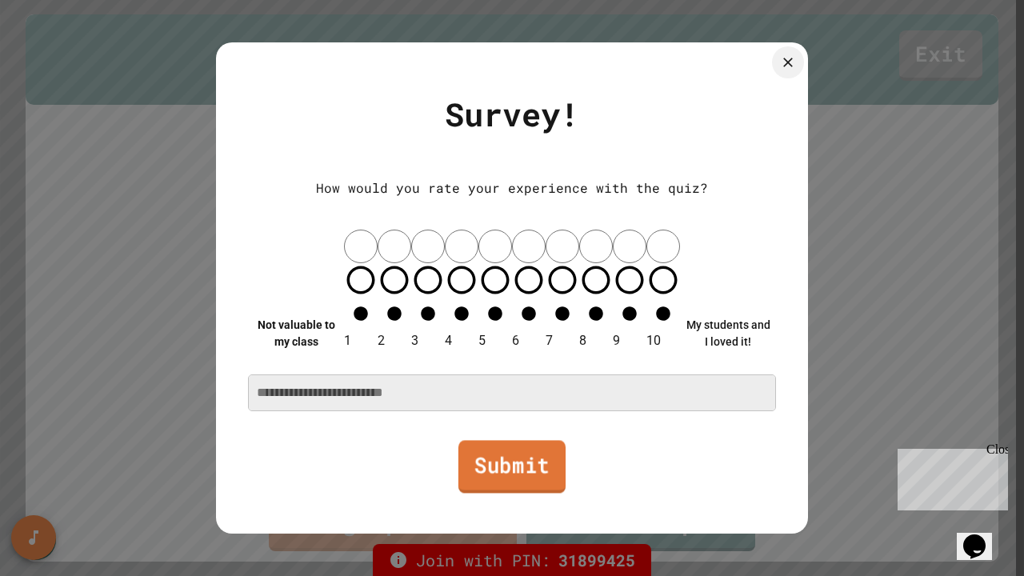
click at [517, 449] on link "Submit" at bounding box center [512, 466] width 107 height 53
